Goal: Communication & Community: Answer question/provide support

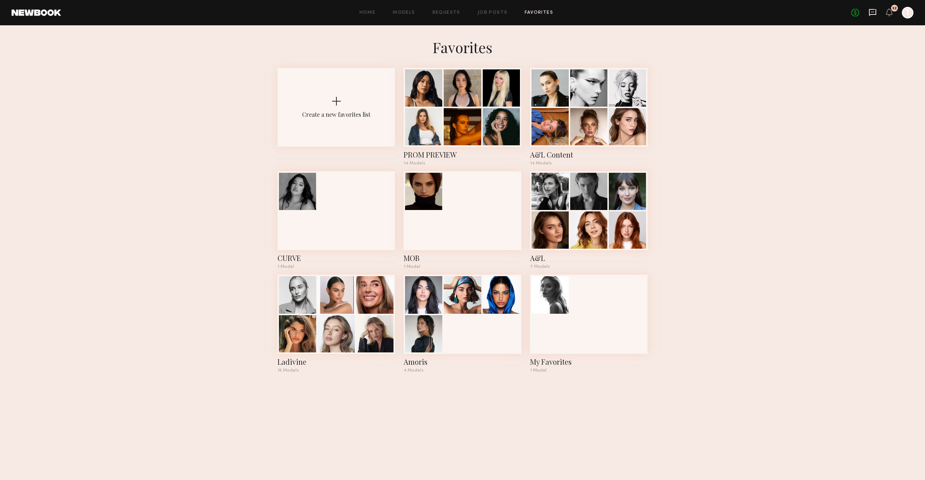
click at [872, 15] on icon at bounding box center [873, 12] width 8 height 8
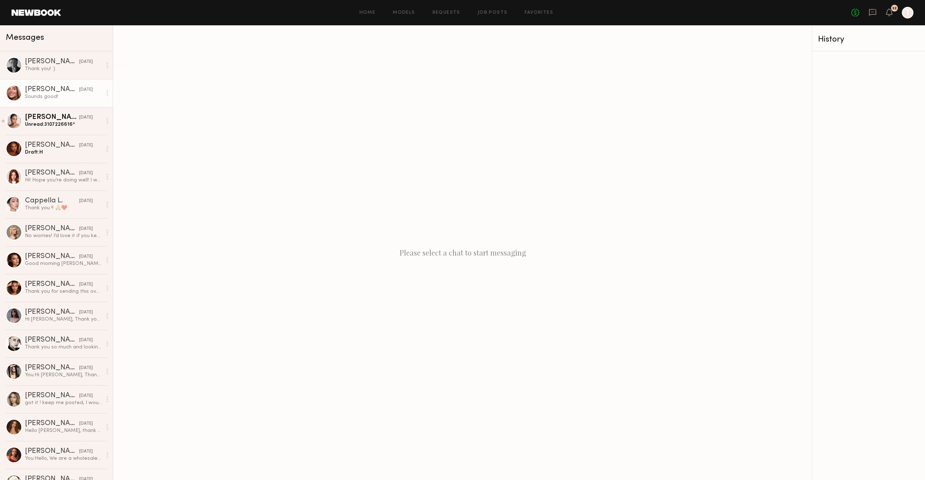
click at [47, 95] on div "Sounds good!" at bounding box center [63, 96] width 77 height 7
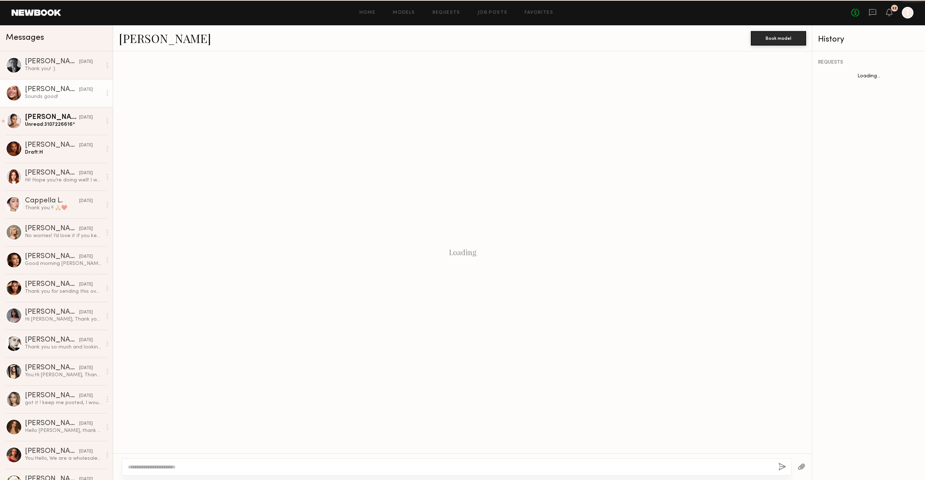
scroll to position [434, 0]
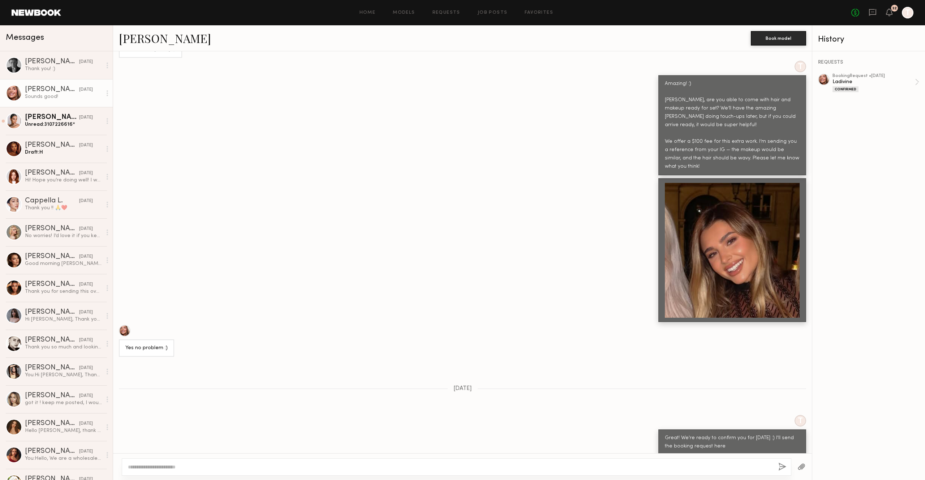
click at [173, 469] on textarea at bounding box center [450, 466] width 645 height 7
type textarea "**********"
click at [780, 467] on button "button" at bounding box center [782, 467] width 8 height 9
